Goal: Task Accomplishment & Management: Use online tool/utility

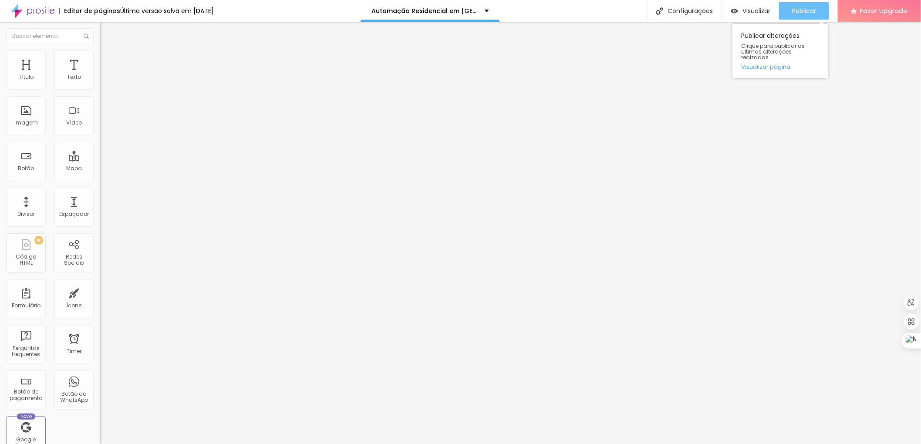
click at [818, 3] on button "Publicar" at bounding box center [804, 10] width 50 height 17
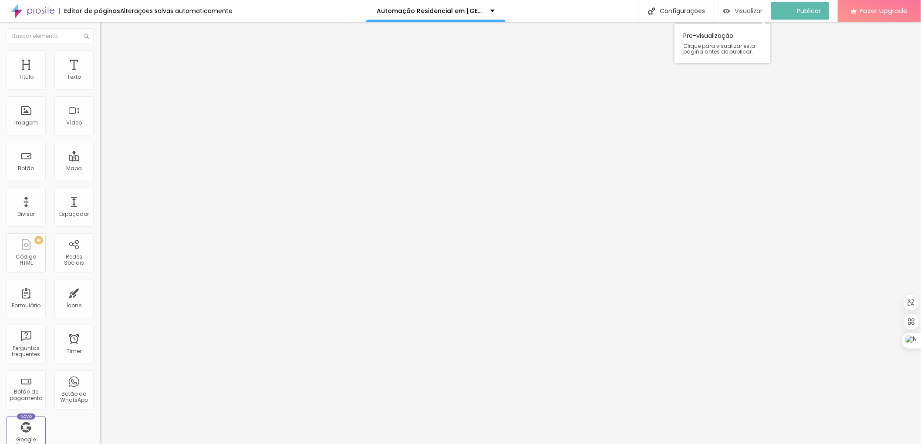
click at [750, 9] on span "Visualizar" at bounding box center [748, 10] width 28 height 7
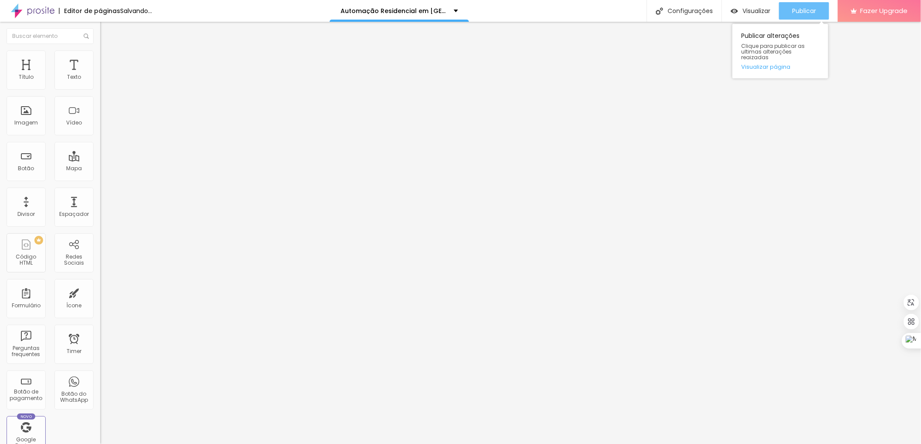
click at [797, 11] on span "Publicar" at bounding box center [804, 10] width 24 height 7
click at [799, 9] on span "Publicar" at bounding box center [804, 10] width 24 height 7
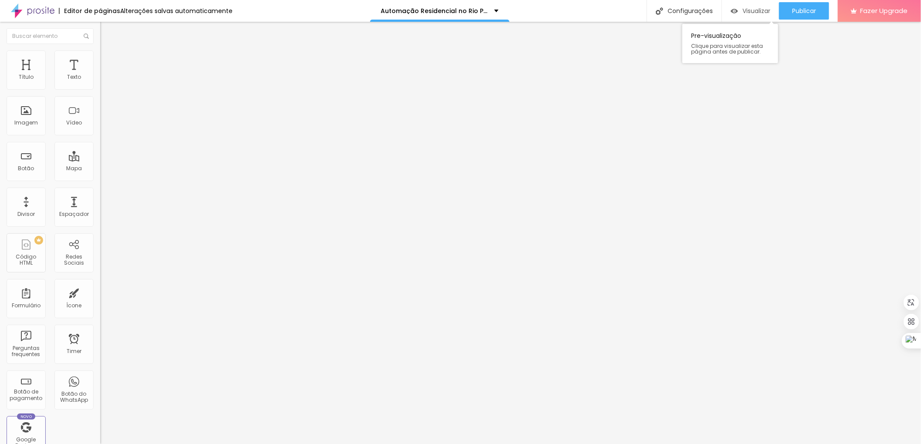
click at [742, 11] on span "Visualizar" at bounding box center [756, 10] width 28 height 7
click at [800, 11] on span "Publicar" at bounding box center [804, 10] width 24 height 7
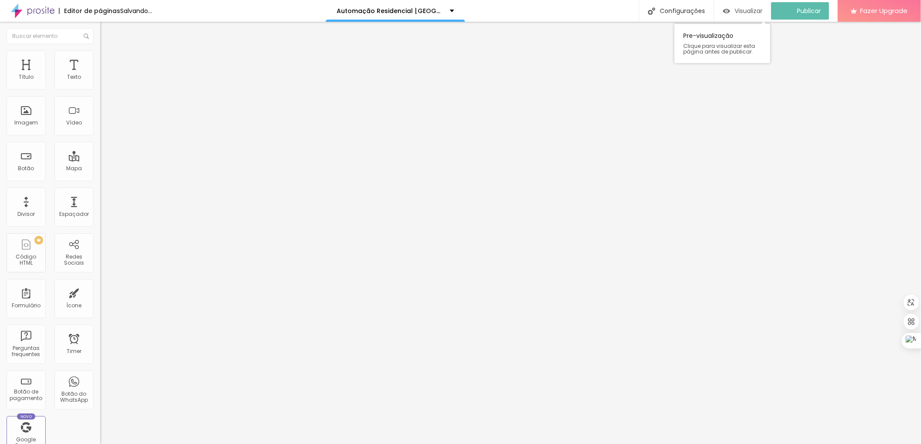
click at [748, 13] on span "Visualizar" at bounding box center [748, 10] width 28 height 7
